Goal: Find contact information: Find contact information

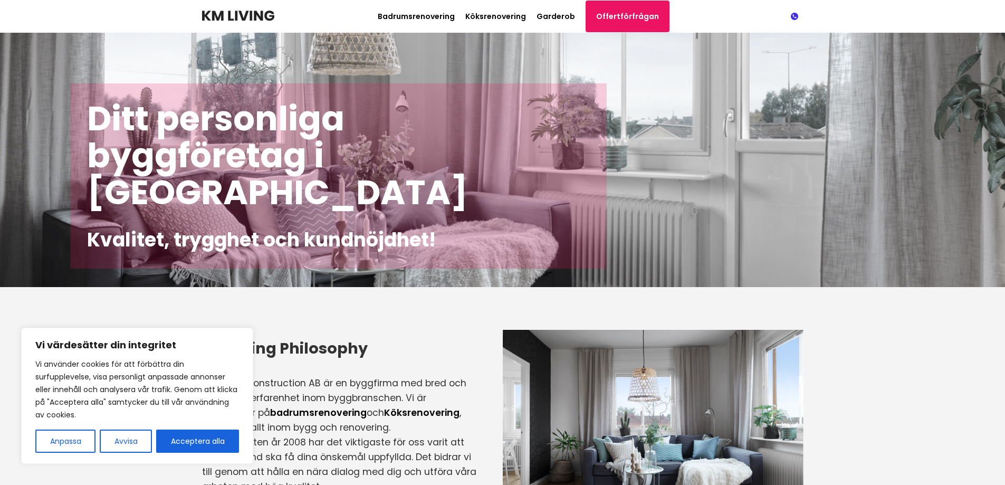
drag, startPoint x: 742, startPoint y: 15, endPoint x: 797, endPoint y: 20, distance: 55.6
click at [797, 20] on nav "Badrumsrenovering Köksrenovering Garderob Offertförfrågan Path 08-36 61 21" at bounding box center [502, 17] width 601 height 12
drag, startPoint x: 758, startPoint y: 14, endPoint x: 746, endPoint y: 14, distance: 11.6
click at [746, 14] on nav "Badrumsrenovering Köksrenovering Garderob Offertförfrågan Path 08-36 61 21" at bounding box center [502, 17] width 601 height 12
click at [795, 15] on link at bounding box center [795, 16] width 18 height 7
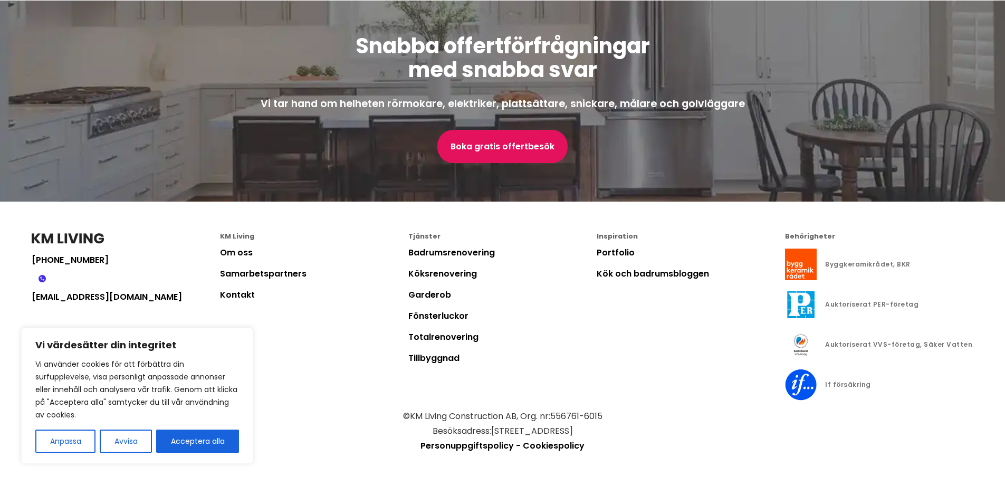
scroll to position [2833, 0]
drag, startPoint x: 20, startPoint y: 254, endPoint x: 80, endPoint y: 257, distance: 59.7
click at [80, 257] on footer "08-36 61 21 construction@kmliving.se KM Living Om oss Samarbetspartners Kontakt…" at bounding box center [502, 343] width 1005 height 283
copy link "[PHONE_NUMBER]"
